Goal: Understand process/instructions: Learn how to perform a task or action

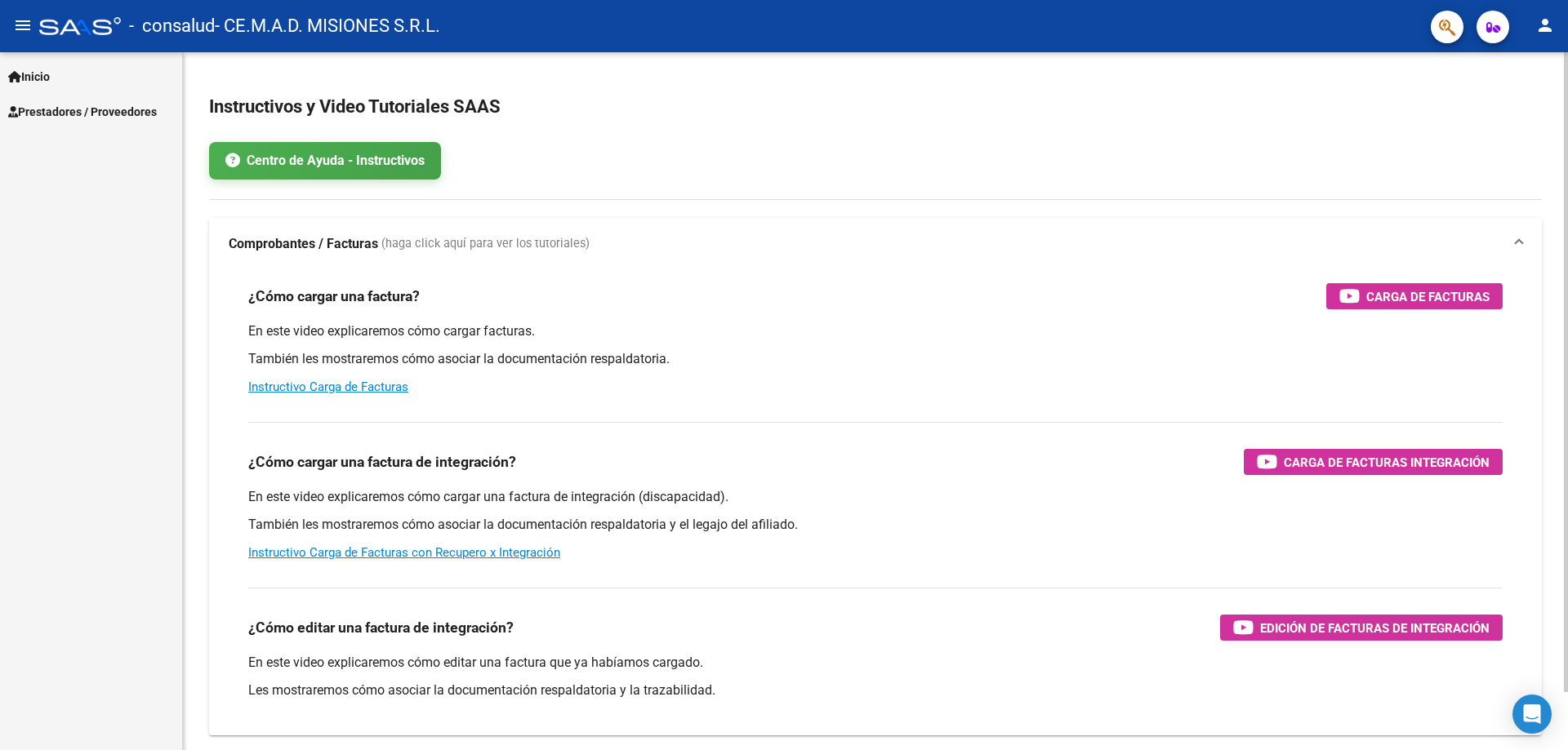
click at [1512, 245] on span "Comprobantes / Facturas (haga click aquí para ver los tutoriales)" at bounding box center [872, 244] width 1287 height 18
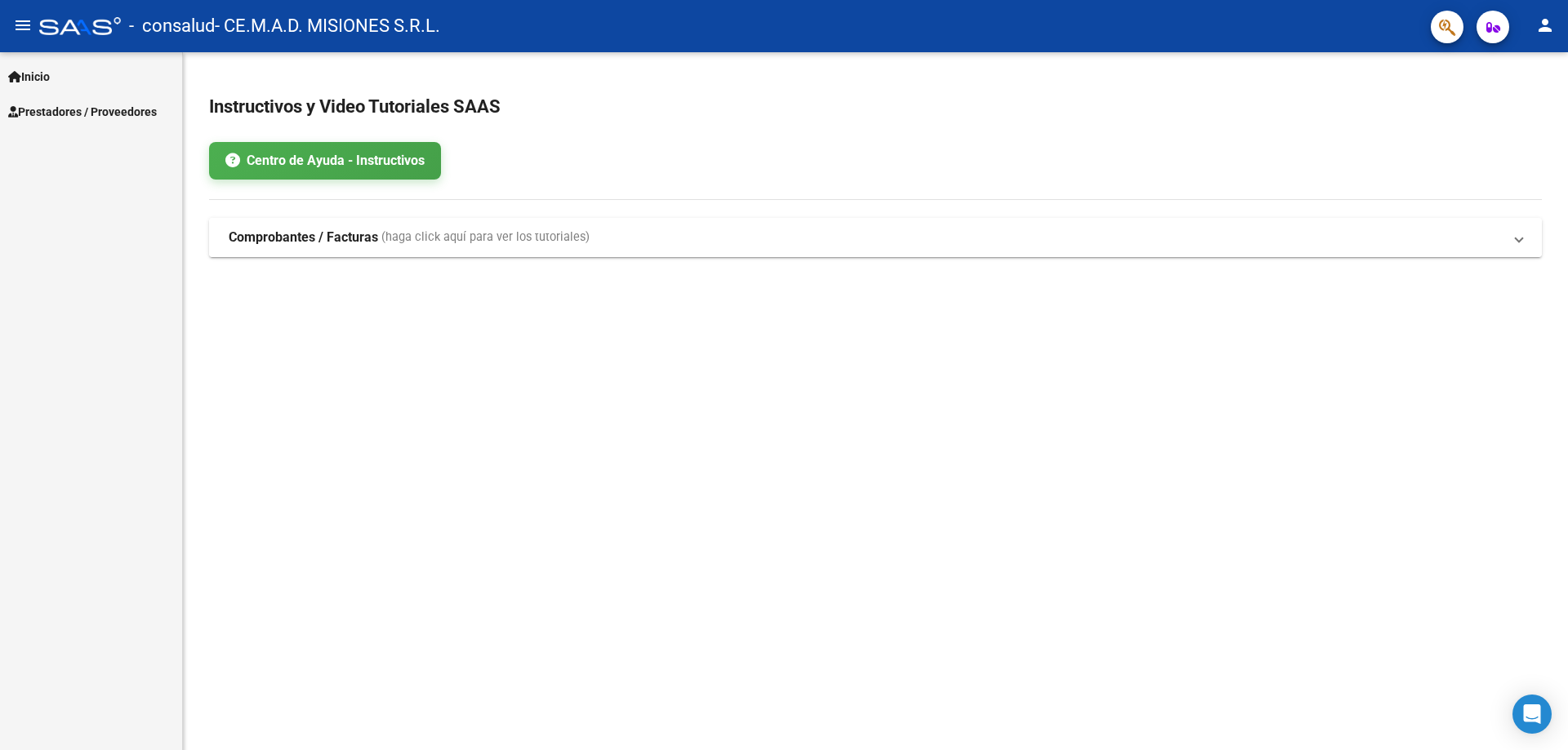
click at [1512, 245] on span "Comprobantes / Facturas (haga click aquí para ver los tutoriales)" at bounding box center [872, 238] width 1287 height 18
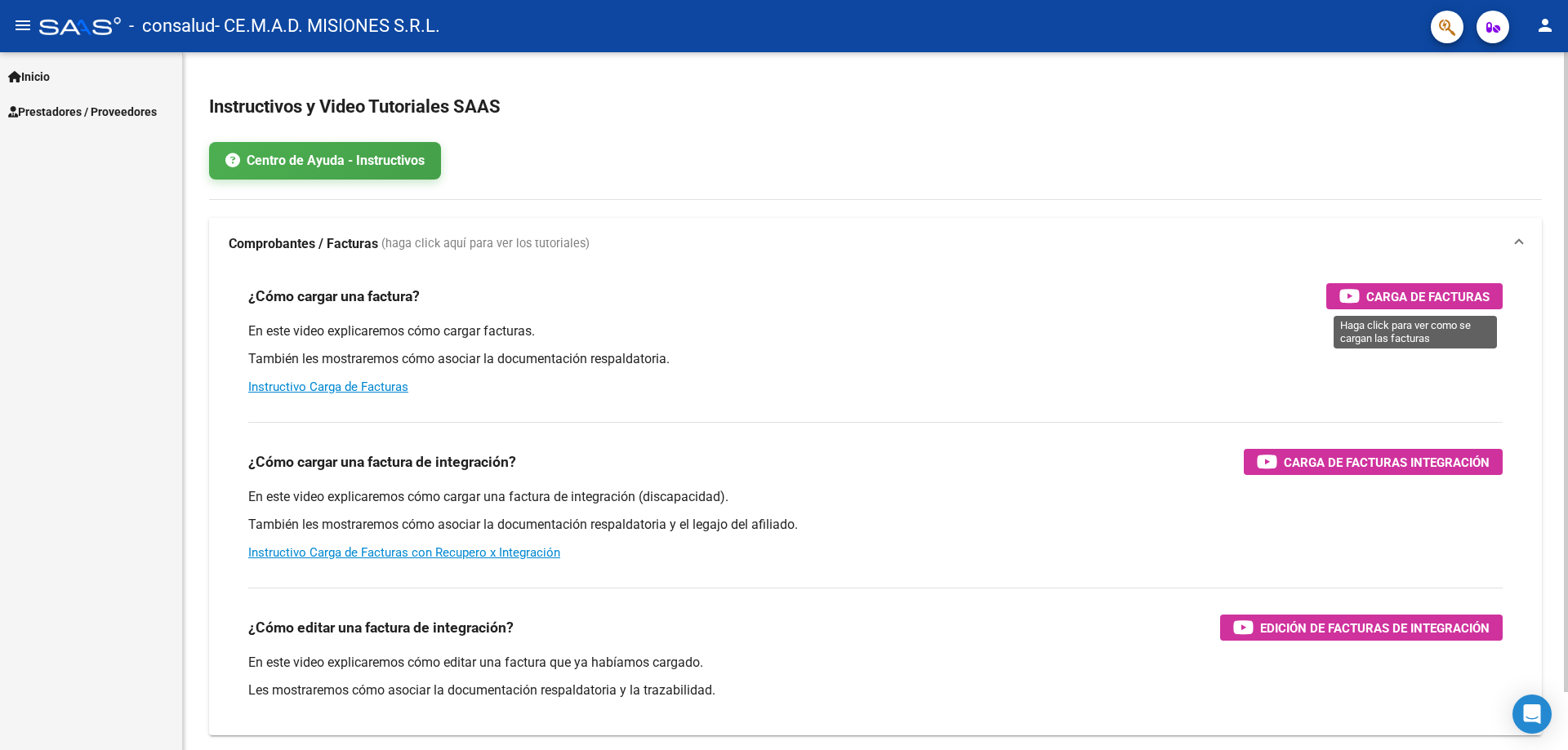
click at [1432, 290] on span "Carga de Facturas" at bounding box center [1428, 296] width 124 height 20
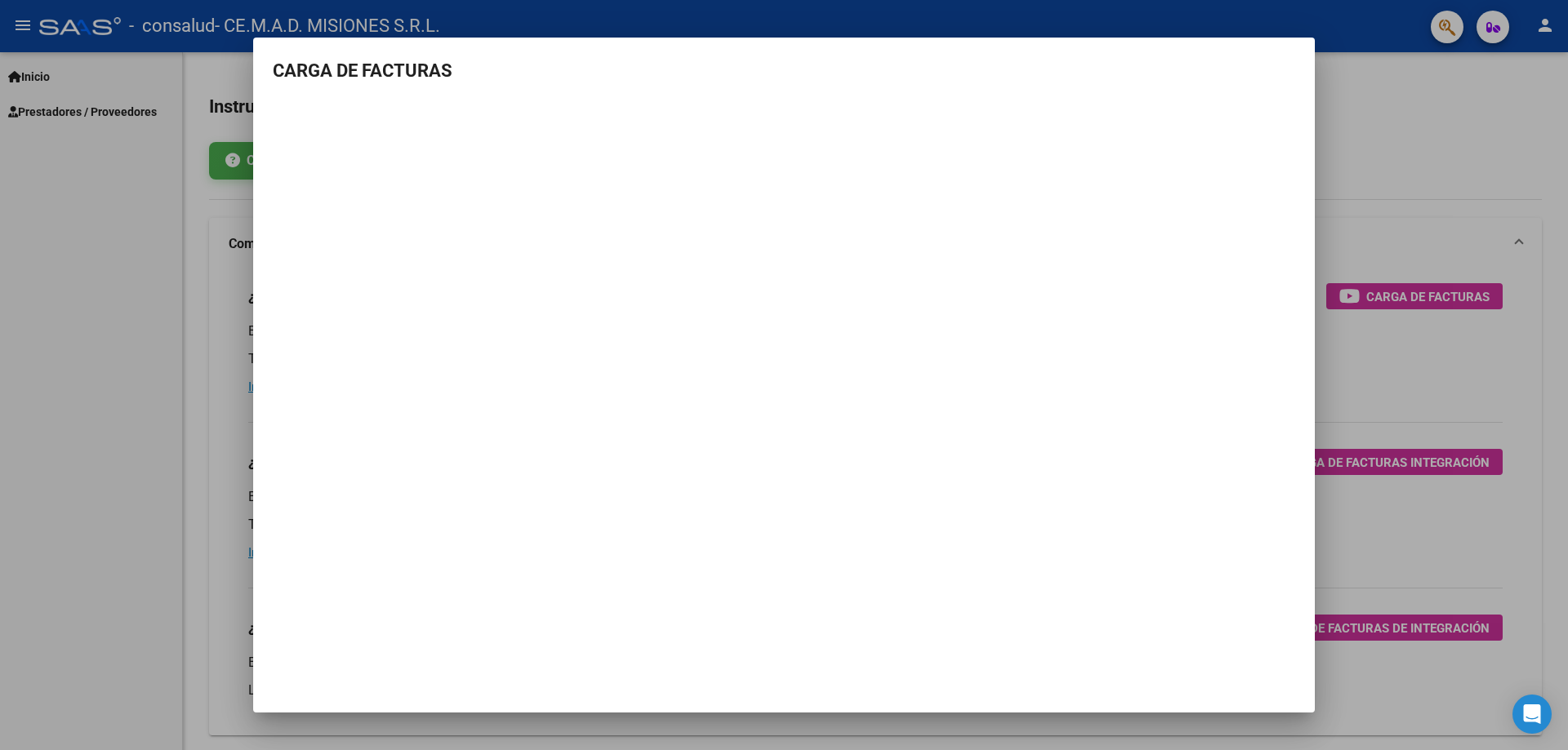
click at [1395, 160] on div at bounding box center [784, 375] width 1568 height 750
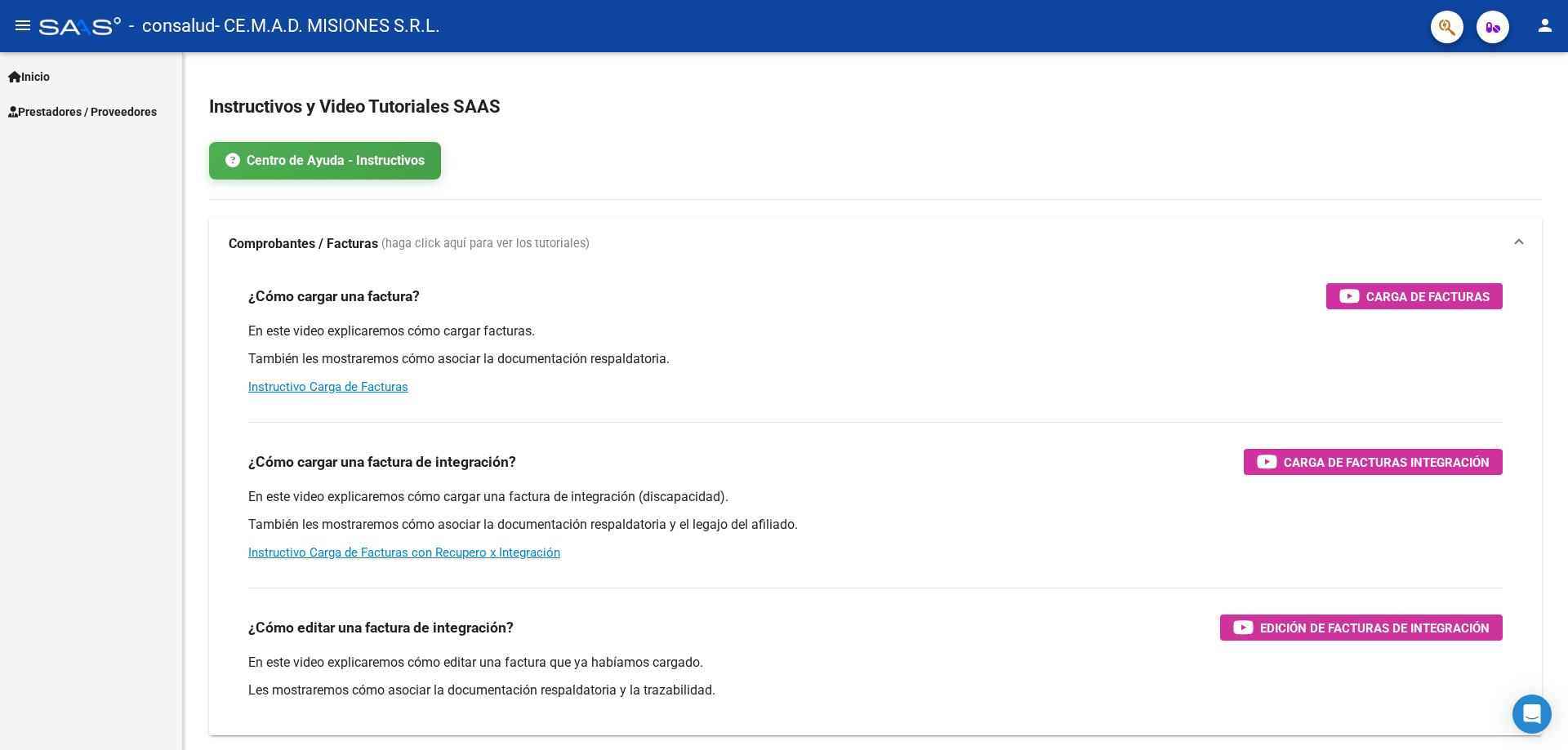
drag, startPoint x: 1395, startPoint y: 160, endPoint x: 1303, endPoint y: 199, distance: 99.9
click at [1394, 158] on div "Centro de Ayuda - Instructivos" at bounding box center [875, 160] width 1333 height 37
click at [33, 123] on link "Prestadores / Proveedores" at bounding box center [90, 111] width 182 height 35
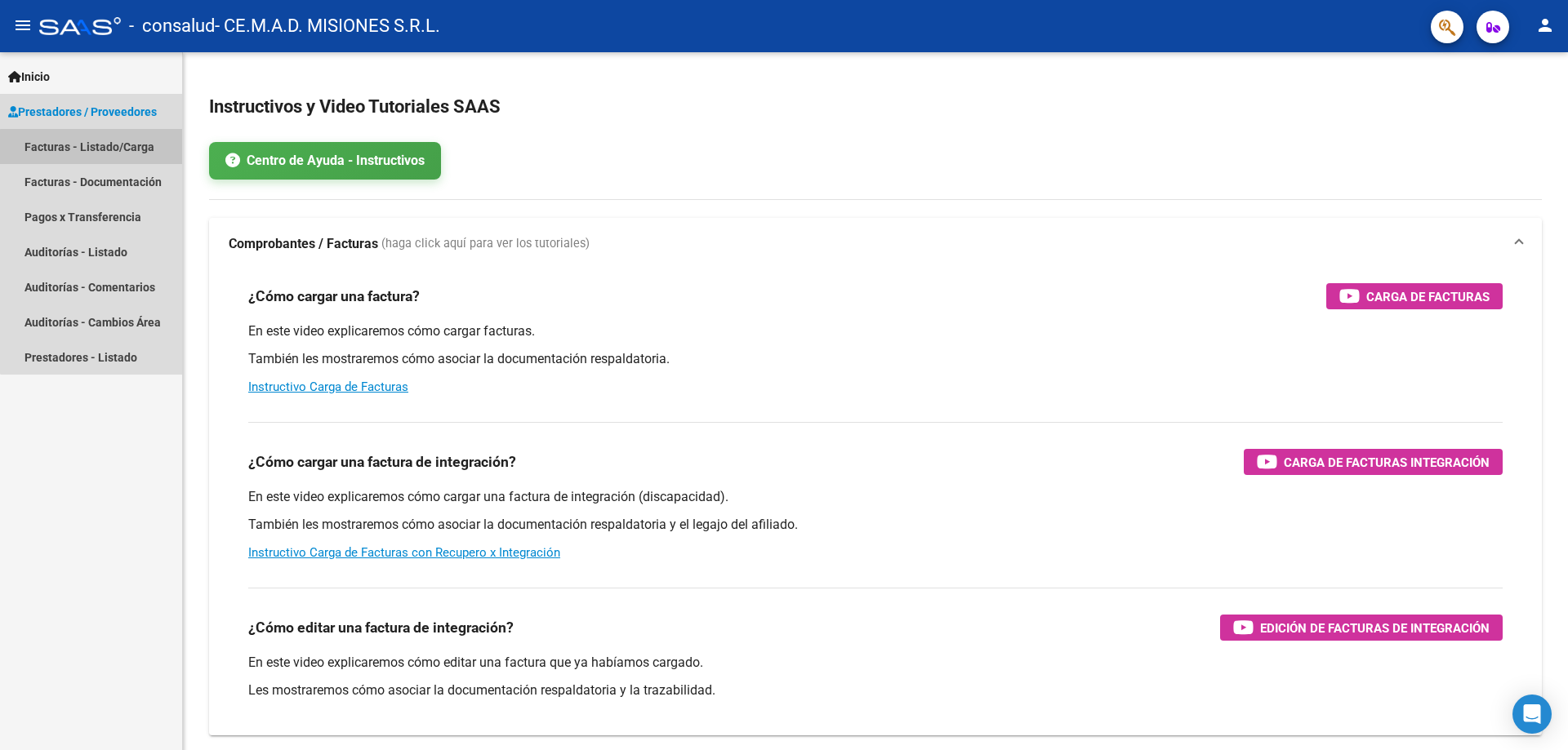
click at [117, 153] on link "Facturas - Listado/Carga" at bounding box center [90, 146] width 182 height 35
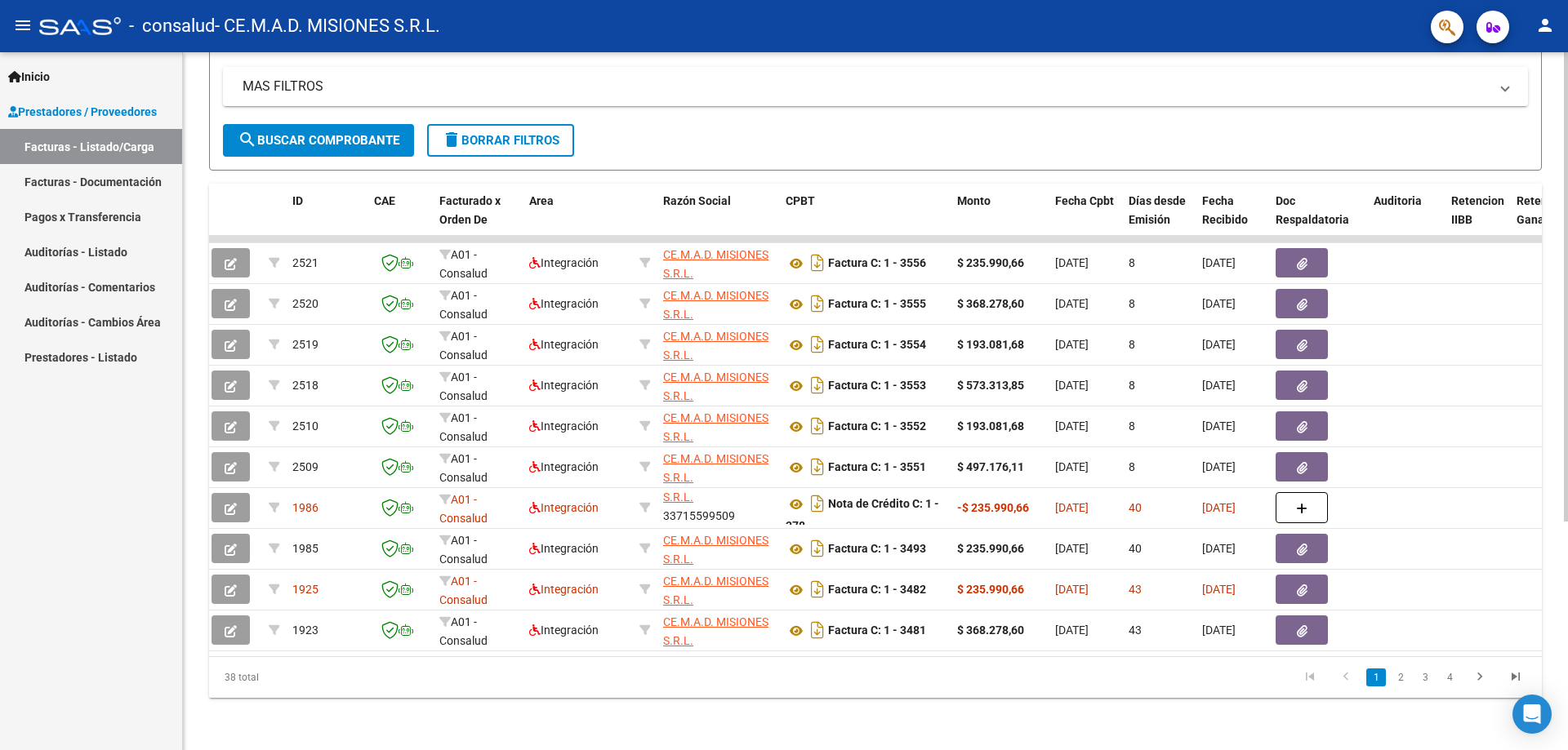
scroll to position [0, 3]
